Goal: Transaction & Acquisition: Purchase product/service

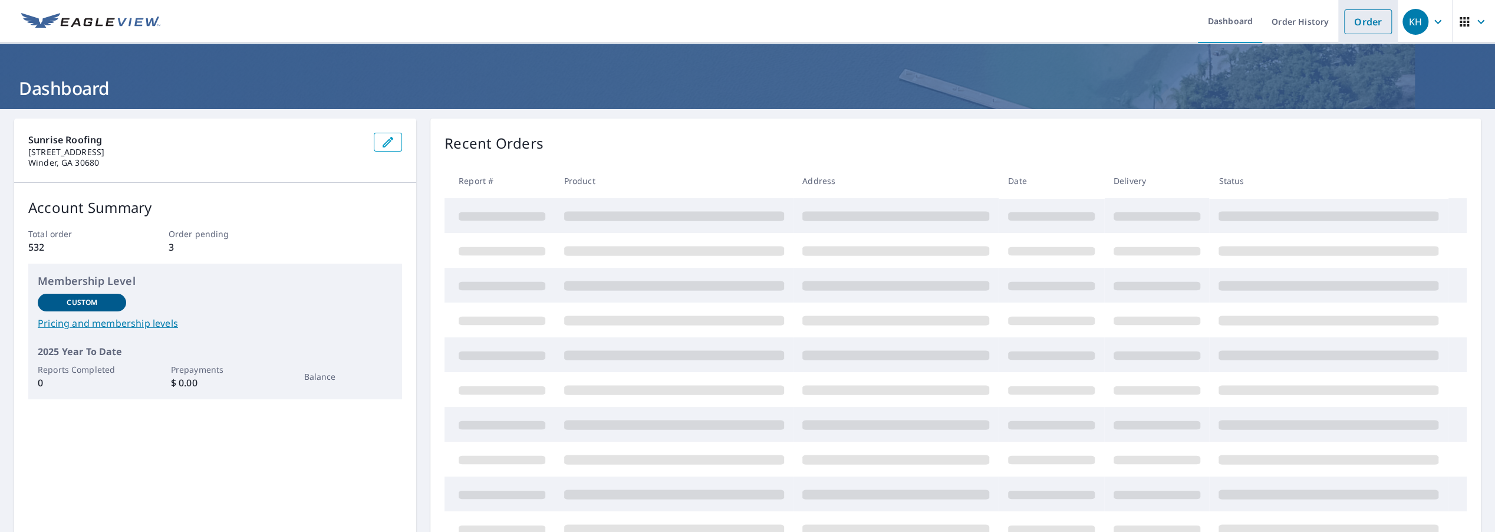
click at [1373, 24] on link "Order" at bounding box center [1368, 21] width 48 height 25
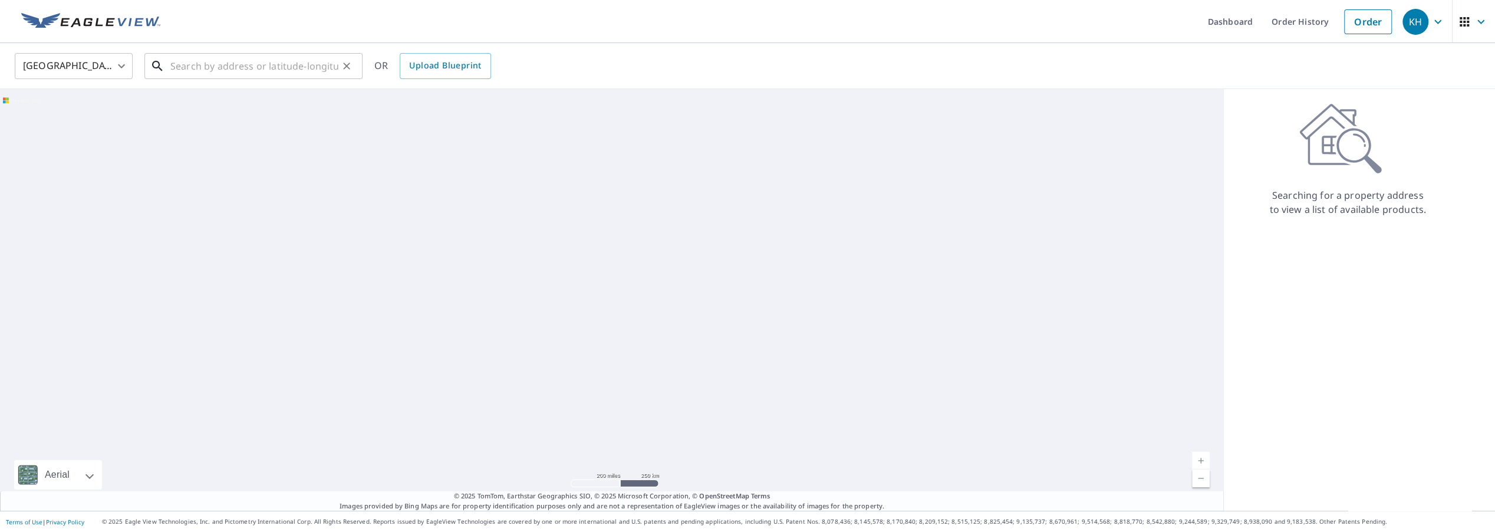
click at [315, 65] on input "text" at bounding box center [254, 66] width 168 height 33
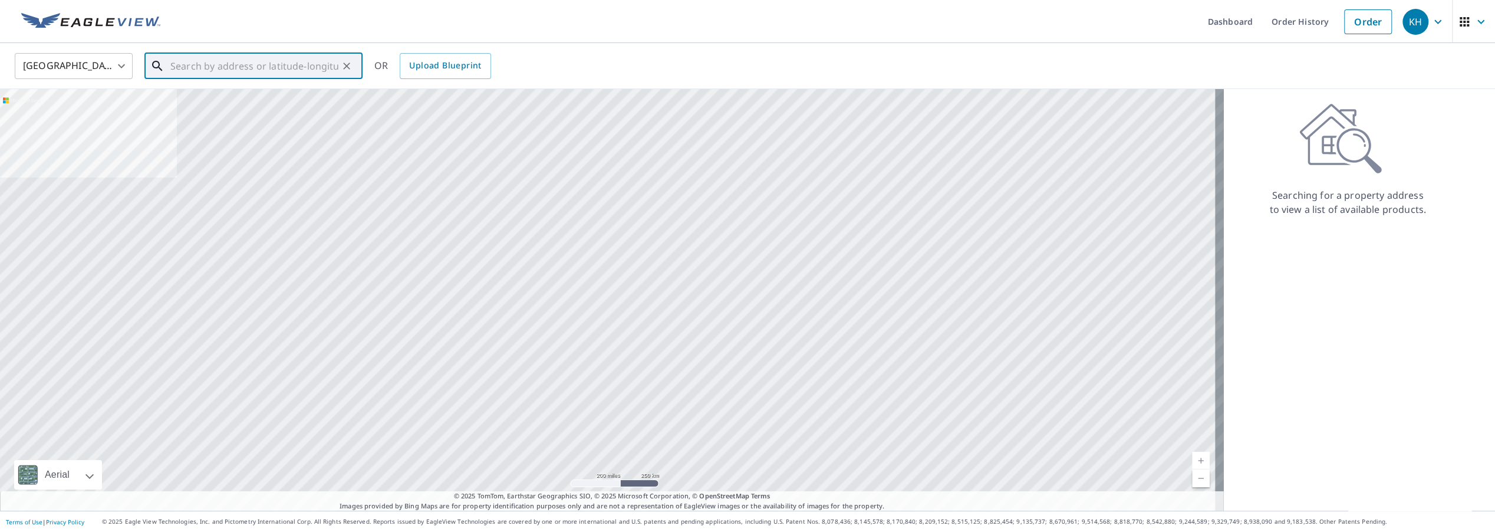
paste input "[STREET_ADDRESS][DEMOGRAPHIC_DATA] [PERSON_NAME] Ga., [PERSON_NAME], GA 30629"
drag, startPoint x: 256, startPoint y: 68, endPoint x: 374, endPoint y: 73, distance: 118.0
click at [374, 73] on div "[GEOGRAPHIC_DATA] [GEOGRAPHIC_DATA] ​ [STREET_ADDRESS][DEMOGRAPHIC_DATA] [PERSO…" at bounding box center [743, 66] width 1475 height 28
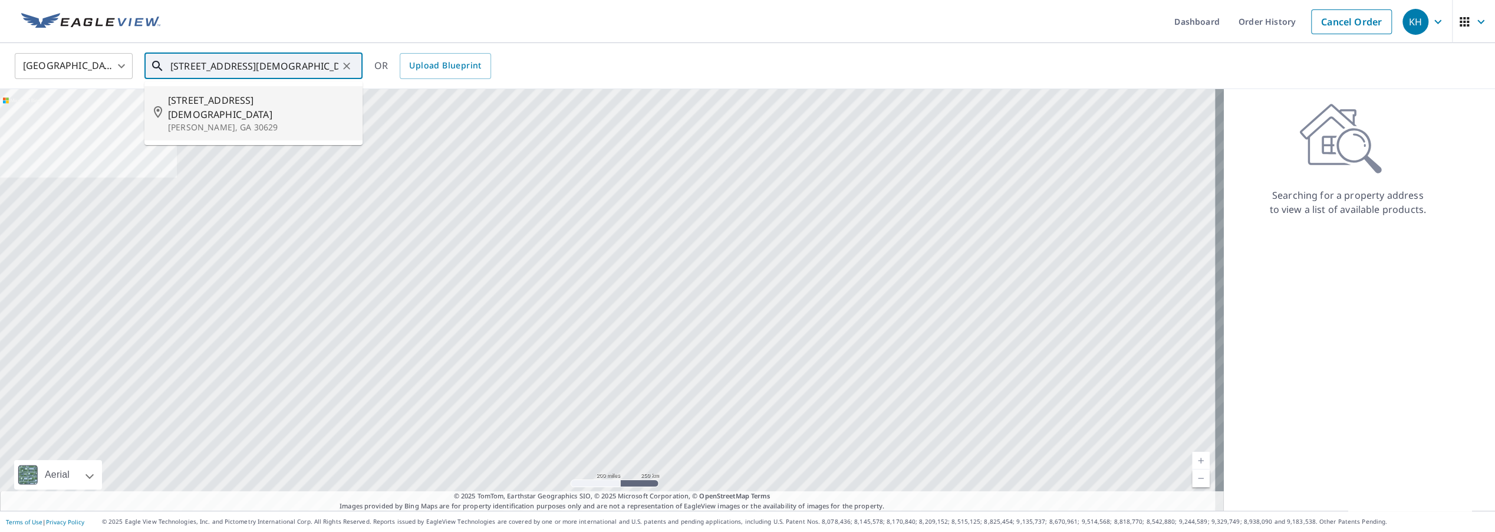
click at [274, 106] on span "[STREET_ADDRESS][DEMOGRAPHIC_DATA]" at bounding box center [260, 107] width 185 height 28
type input "[STREET_ADDRESS][DEMOGRAPHIC_DATA][PERSON_NAME]"
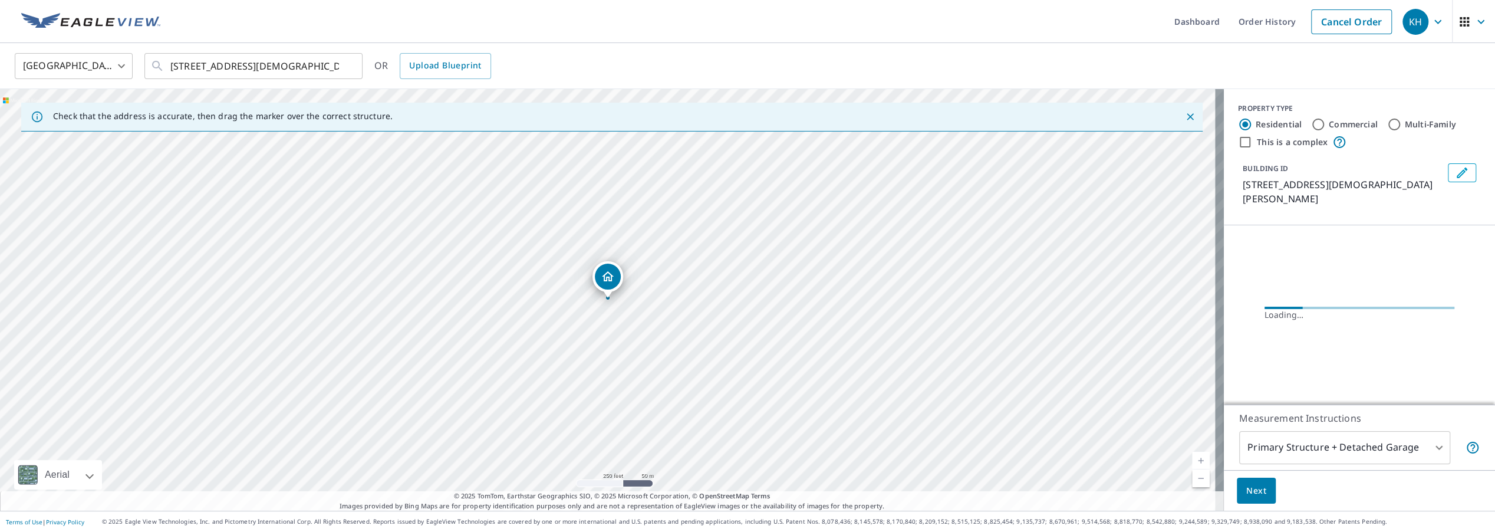
click at [1195, 455] on link "Current Level 17, Zoom In" at bounding box center [1201, 461] width 18 height 18
click at [1195, 455] on link "Current Level 18.235679446926028, Zoom In Disabled" at bounding box center [1201, 461] width 18 height 18
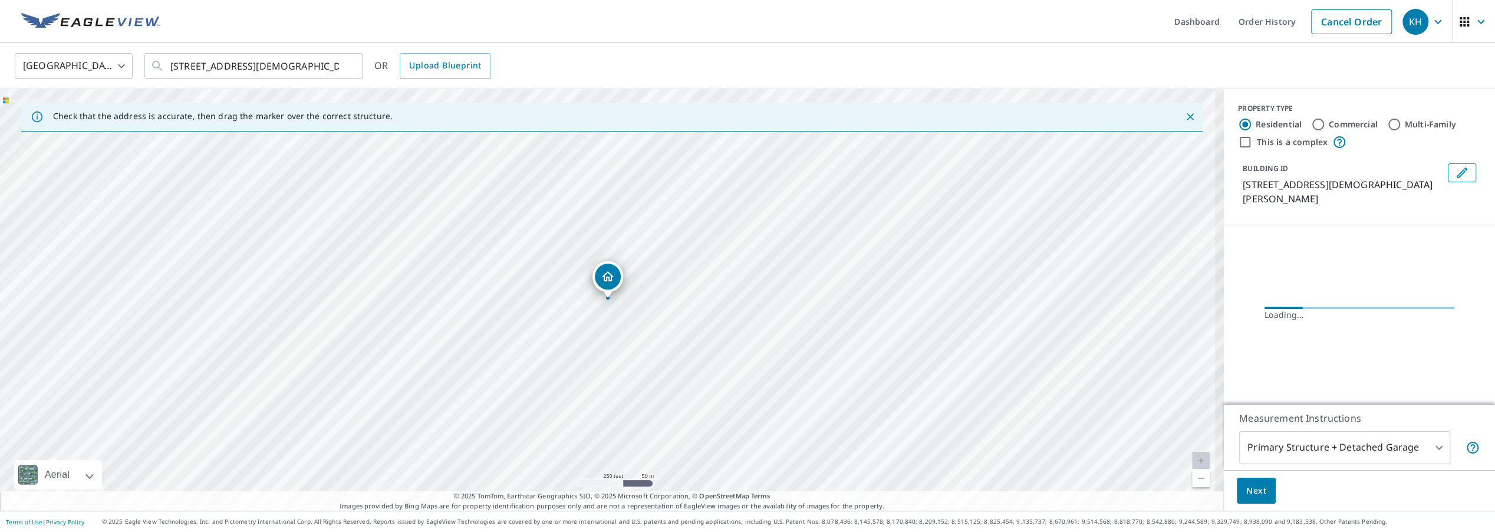
click at [1195, 455] on link "Current Level 18.235679446926028, Zoom In Disabled" at bounding box center [1201, 461] width 18 height 18
click at [1195, 455] on link "Current Level 20, Zoom In Disabled" at bounding box center [1201, 461] width 18 height 18
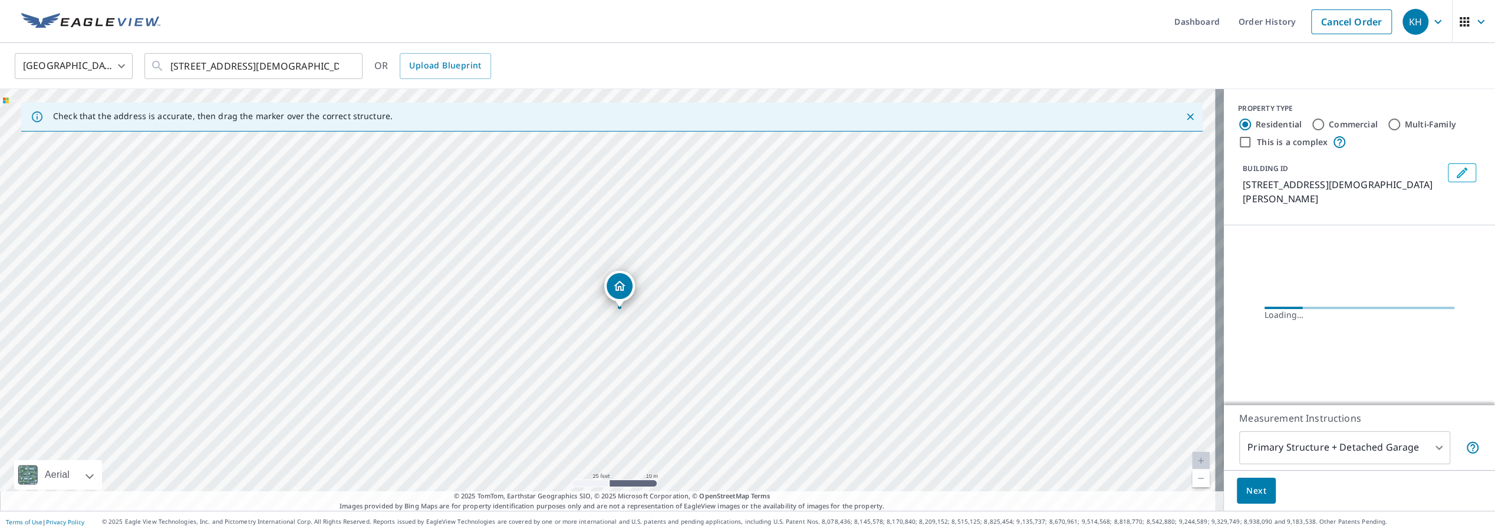
drag, startPoint x: 597, startPoint y: 332, endPoint x: 608, endPoint y: 342, distance: 15.0
click at [608, 342] on div "[STREET_ADDRESS][DEMOGRAPHIC_DATA][PERSON_NAME]" at bounding box center [612, 299] width 1224 height 421
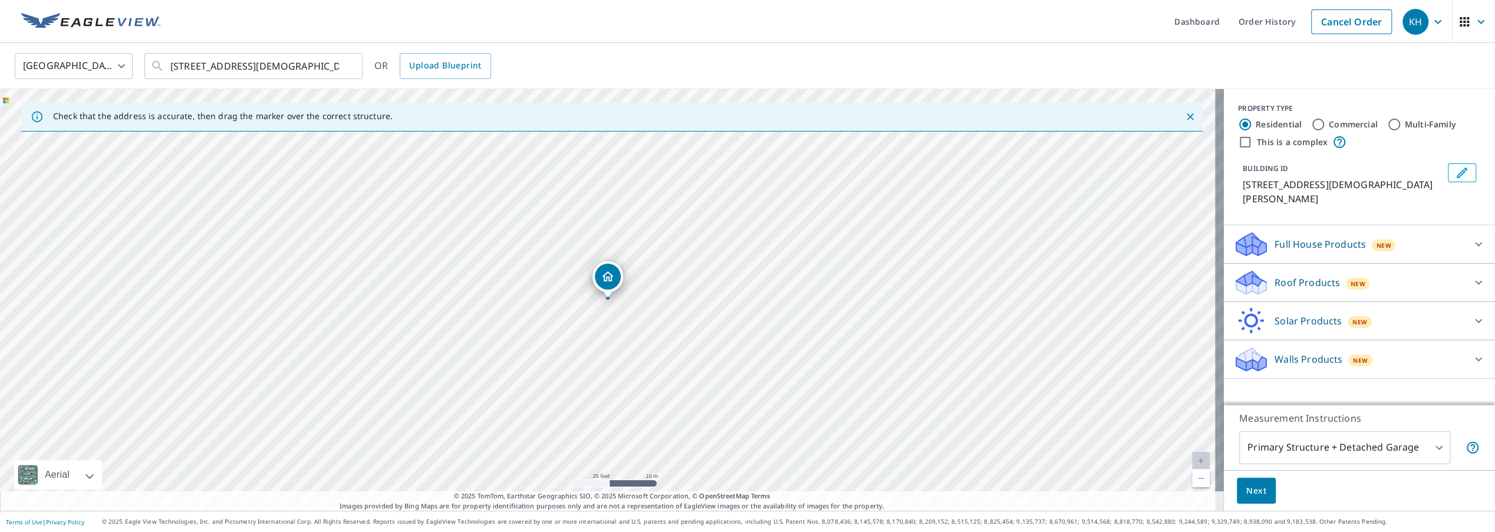
click at [1308, 237] on p "Full House Products" at bounding box center [1319, 244] width 91 height 14
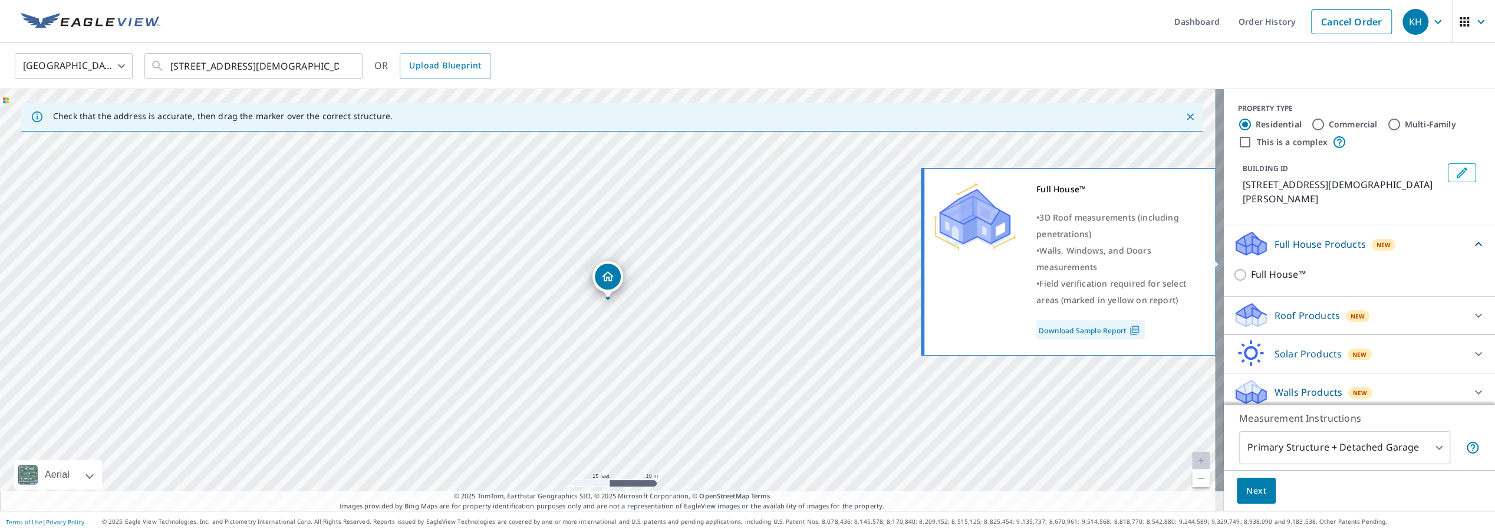
click at [1286, 267] on p "Full House™" at bounding box center [1278, 274] width 55 height 15
click at [1251, 268] on input "Full House™" at bounding box center [1242, 275] width 18 height 14
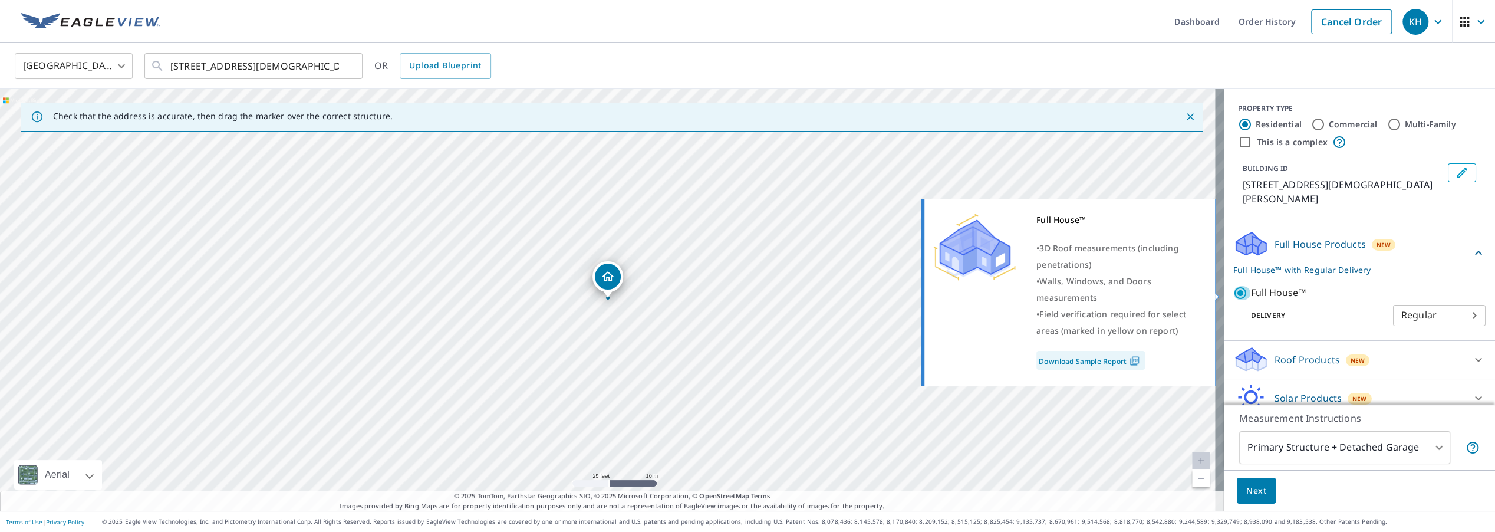
click at [1235, 287] on input "Full House™" at bounding box center [1242, 293] width 18 height 14
checkbox input "false"
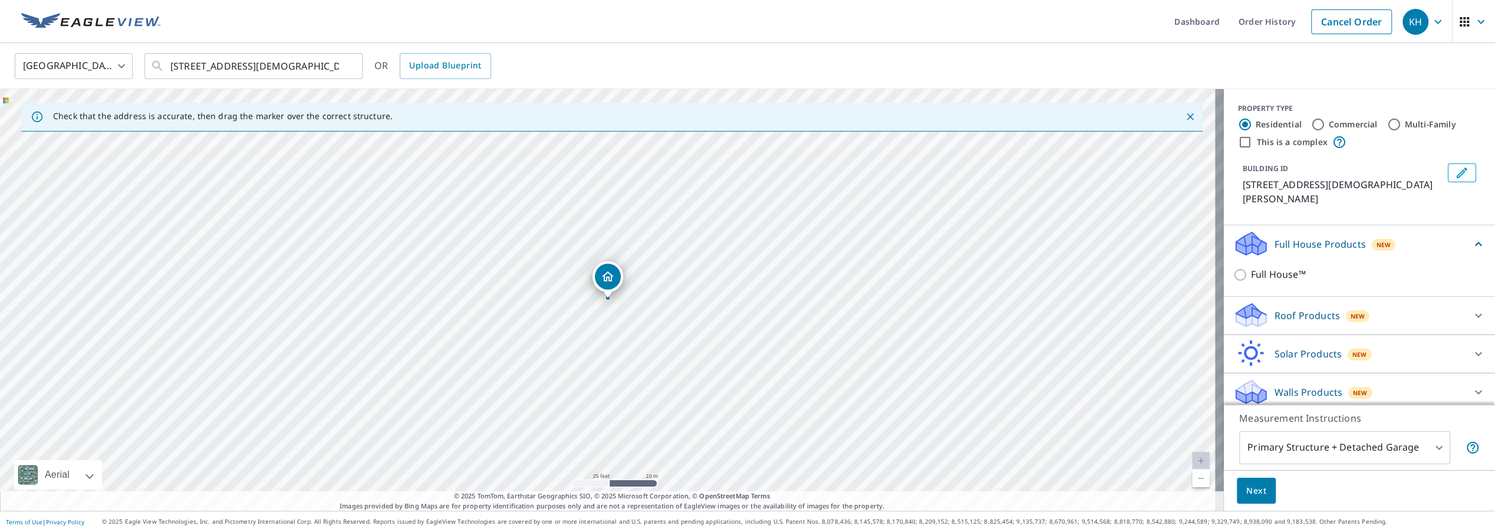
click at [1264, 312] on div "Roof Products New" at bounding box center [1348, 315] width 231 height 28
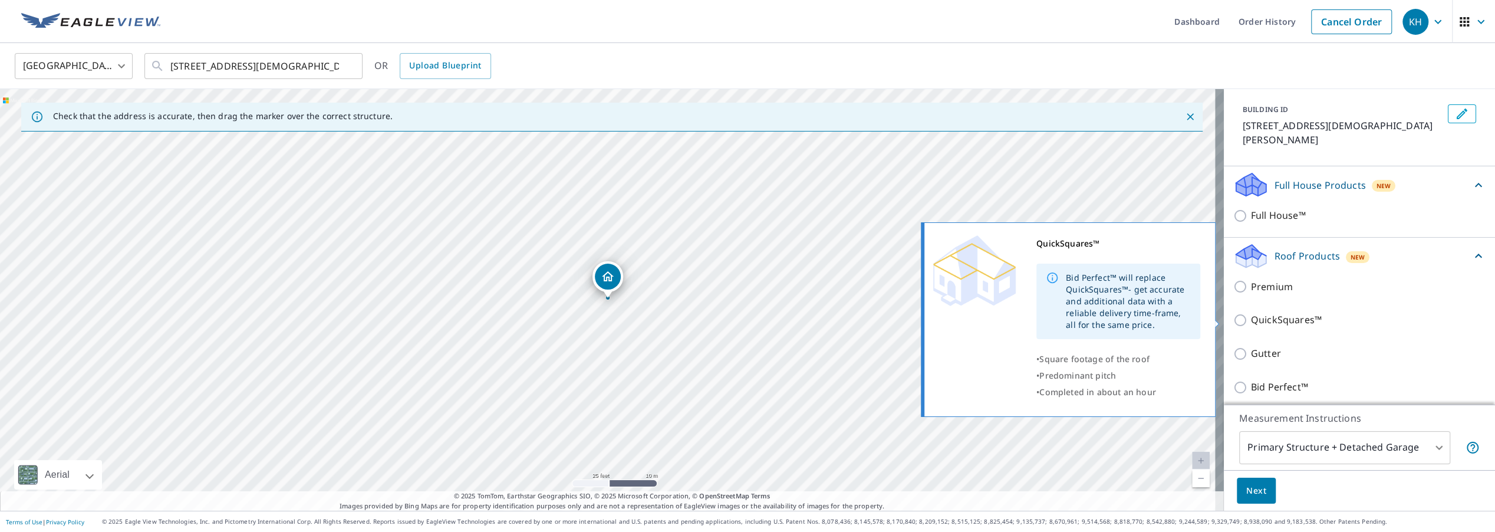
click at [1233, 321] on input "QuickSquares™" at bounding box center [1242, 320] width 18 height 14
checkbox input "true"
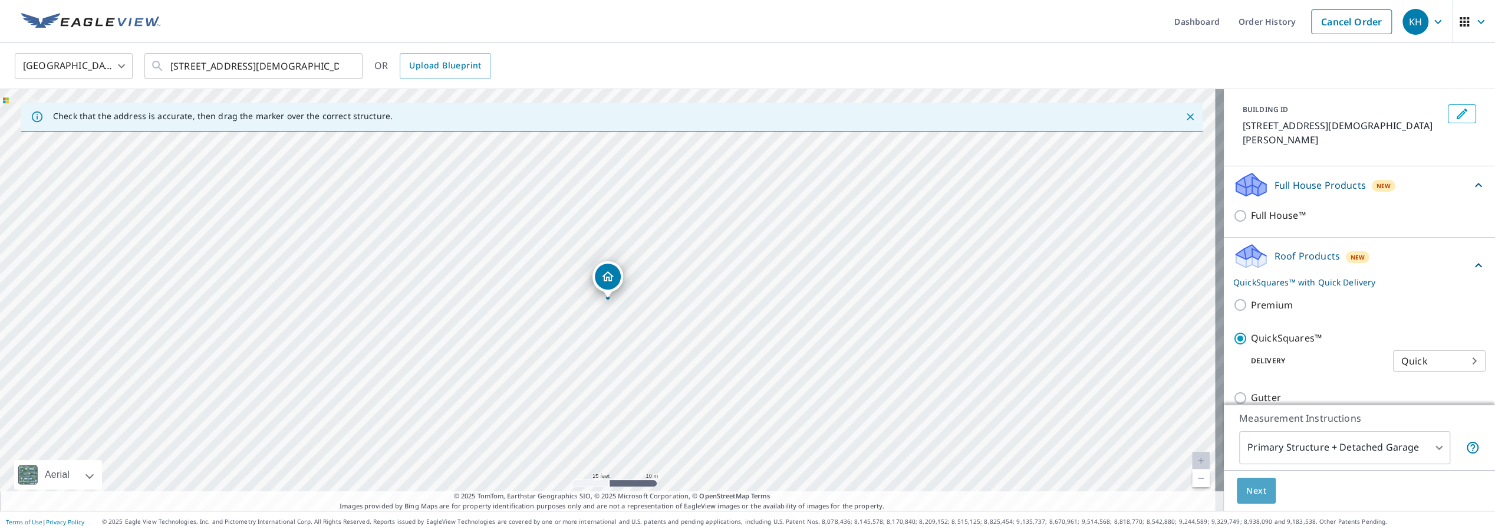
click at [1251, 489] on span "Next" at bounding box center [1256, 490] width 20 height 15
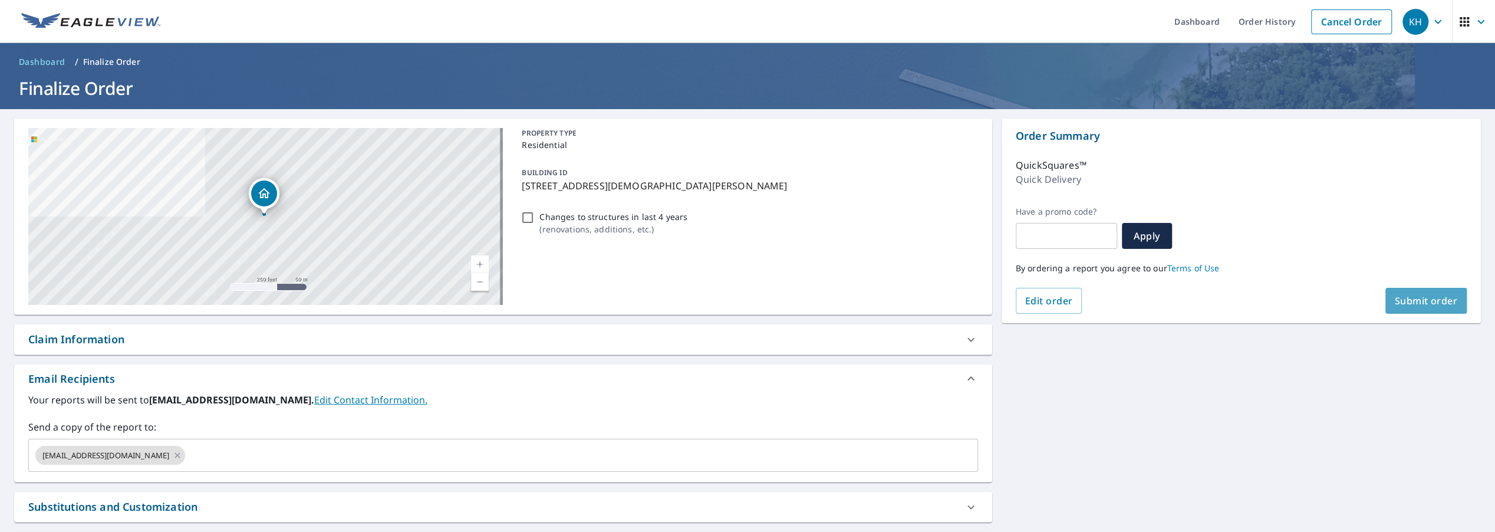
click at [1425, 291] on button "Submit order" at bounding box center [1426, 301] width 82 height 26
